Goal: Browse casually

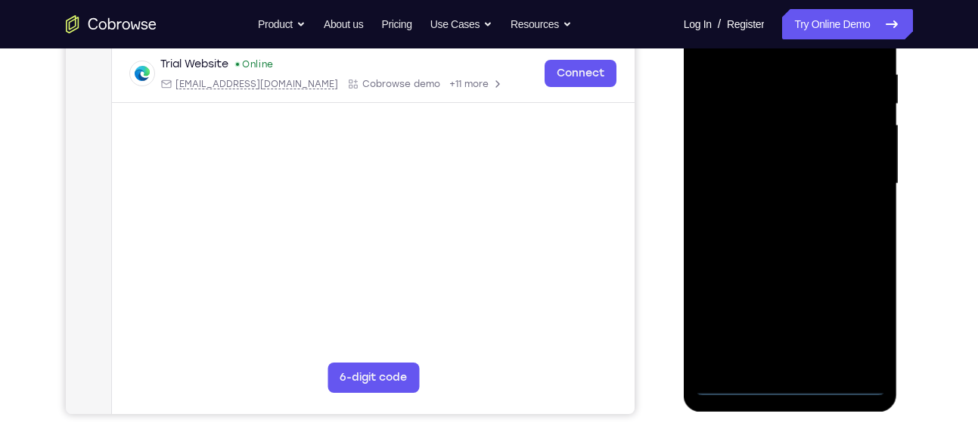
scroll to position [268, 0]
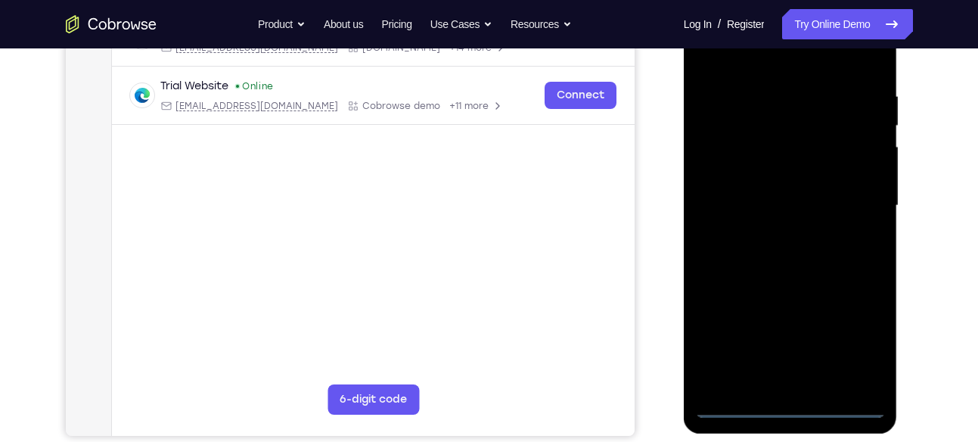
click at [791, 407] on div at bounding box center [790, 205] width 191 height 423
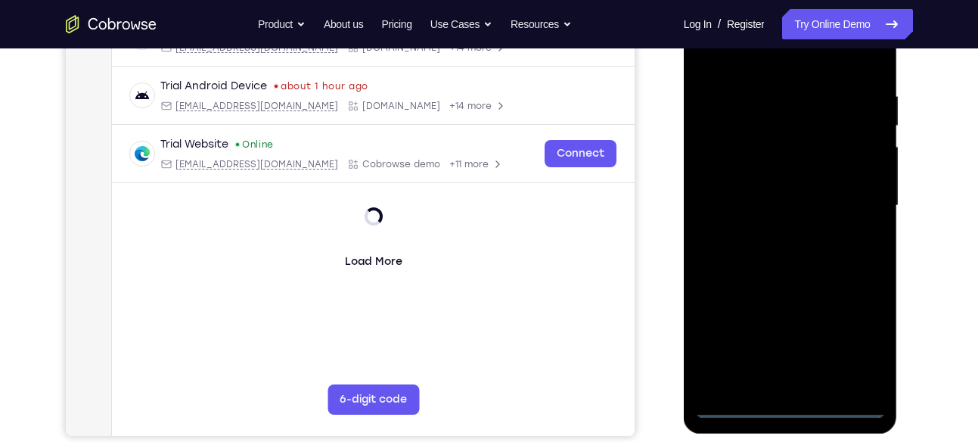
click at [861, 321] on div at bounding box center [790, 205] width 191 height 423
click at [859, 333] on div at bounding box center [790, 205] width 191 height 423
click at [766, 55] on div at bounding box center [790, 205] width 191 height 423
click at [858, 194] on div at bounding box center [790, 205] width 191 height 423
click at [778, 227] on div at bounding box center [790, 205] width 191 height 423
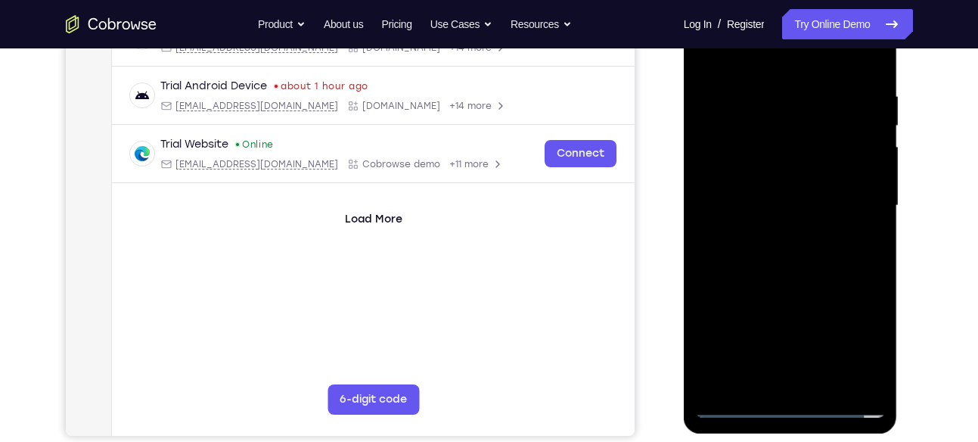
click at [786, 190] on div at bounding box center [790, 205] width 191 height 423
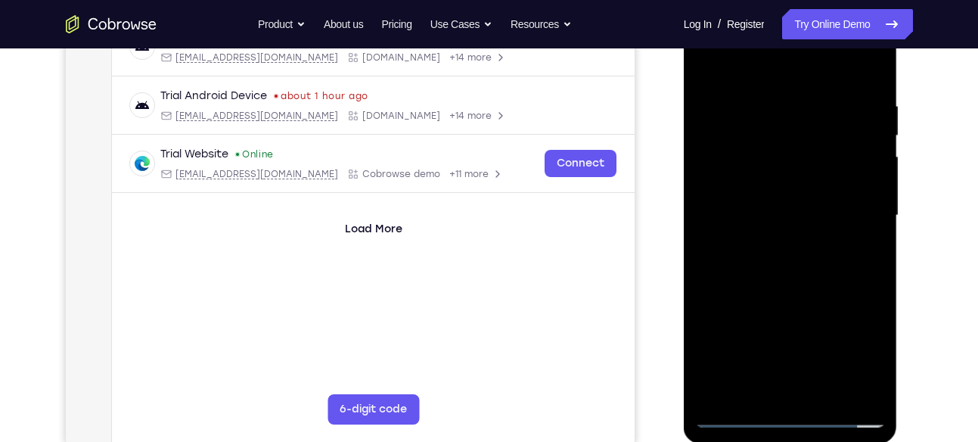
scroll to position [257, 0]
click at [744, 153] on div at bounding box center [790, 216] width 191 height 423
click at [746, 153] on div at bounding box center [790, 216] width 191 height 423
click at [739, 193] on div at bounding box center [790, 216] width 191 height 423
click at [768, 210] on div at bounding box center [790, 216] width 191 height 423
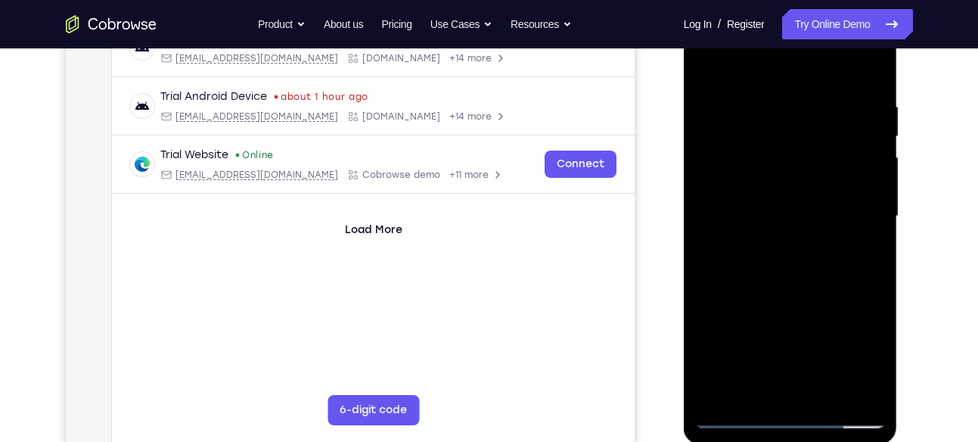
click at [815, 265] on div at bounding box center [790, 216] width 191 height 423
click at [864, 80] on div at bounding box center [790, 216] width 191 height 423
click at [777, 92] on div at bounding box center [790, 216] width 191 height 423
click at [816, 119] on div at bounding box center [790, 216] width 191 height 423
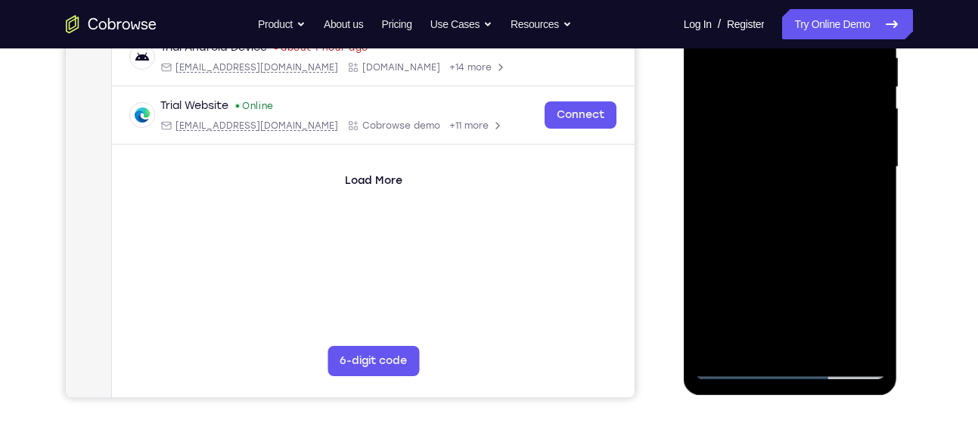
scroll to position [308, 0]
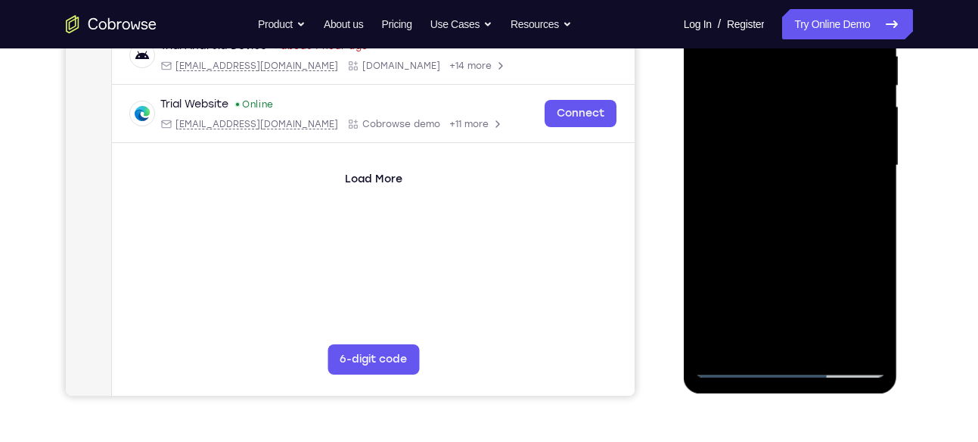
click at [865, 113] on div at bounding box center [790, 165] width 191 height 423
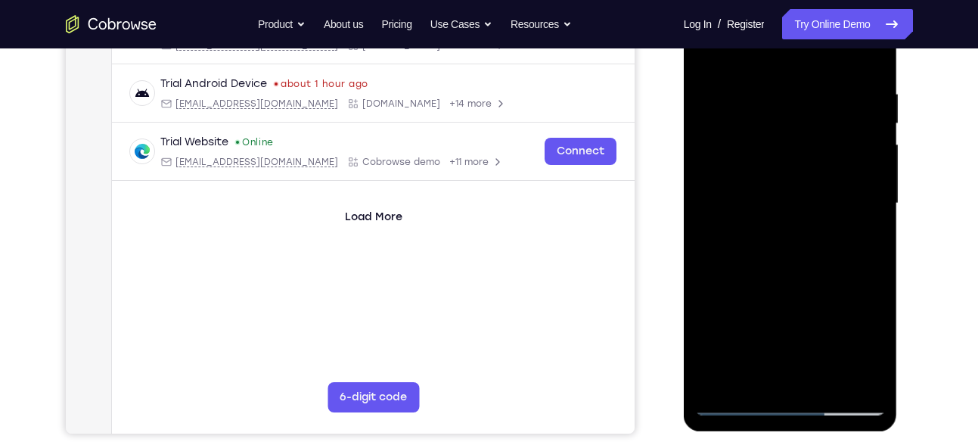
scroll to position [220, 0]
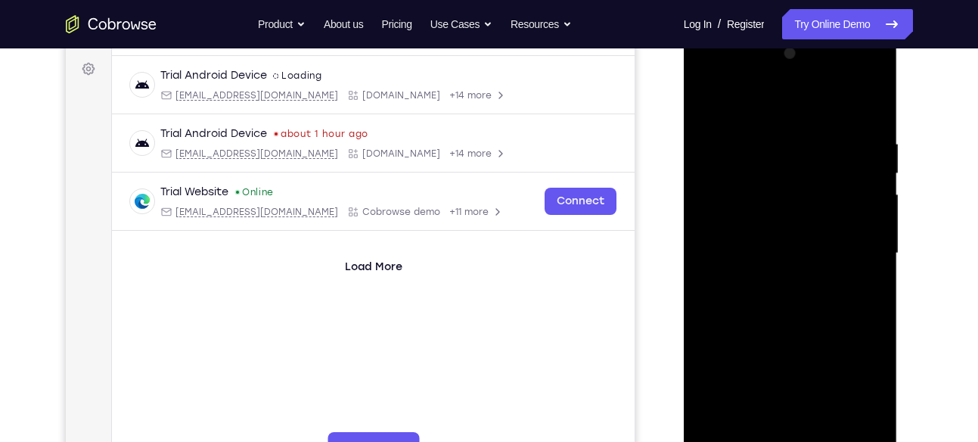
click at [860, 231] on div at bounding box center [790, 253] width 191 height 423
